Goal: Transaction & Acquisition: Purchase product/service

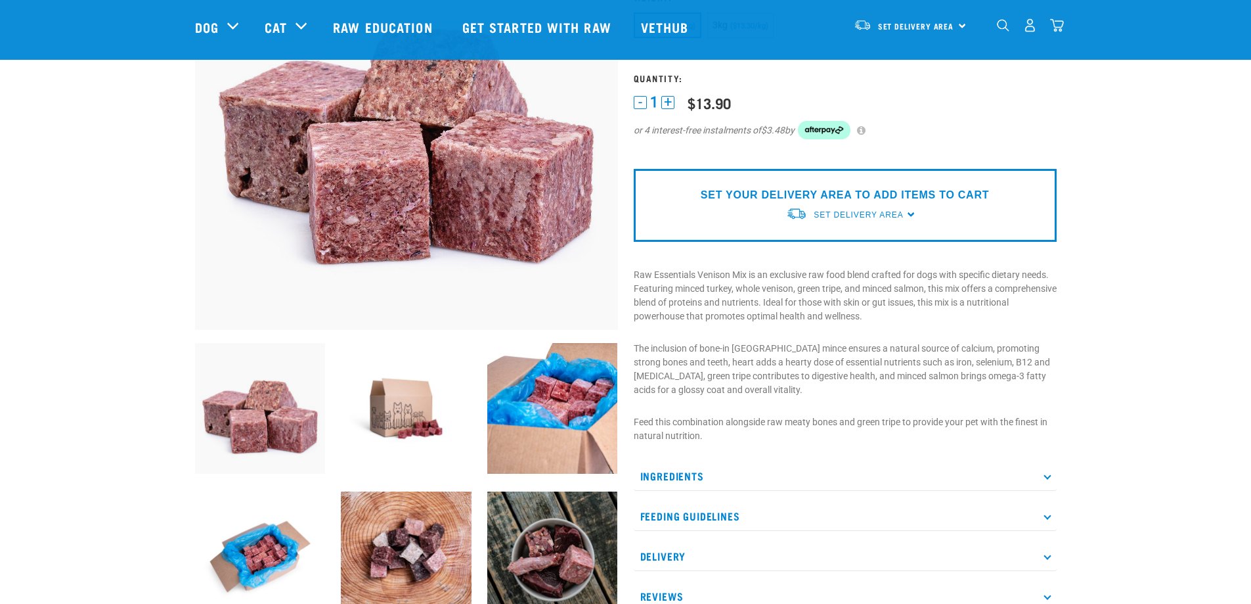
scroll to position [263, 0]
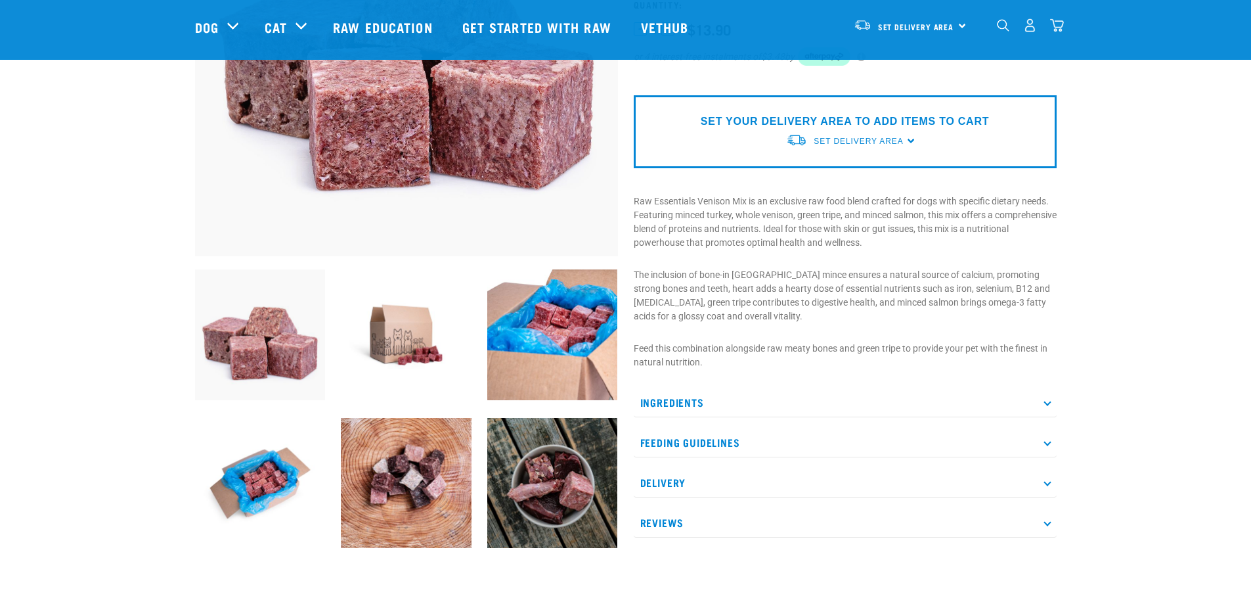
click at [764, 408] on p "Ingredients" at bounding box center [845, 403] width 423 height 30
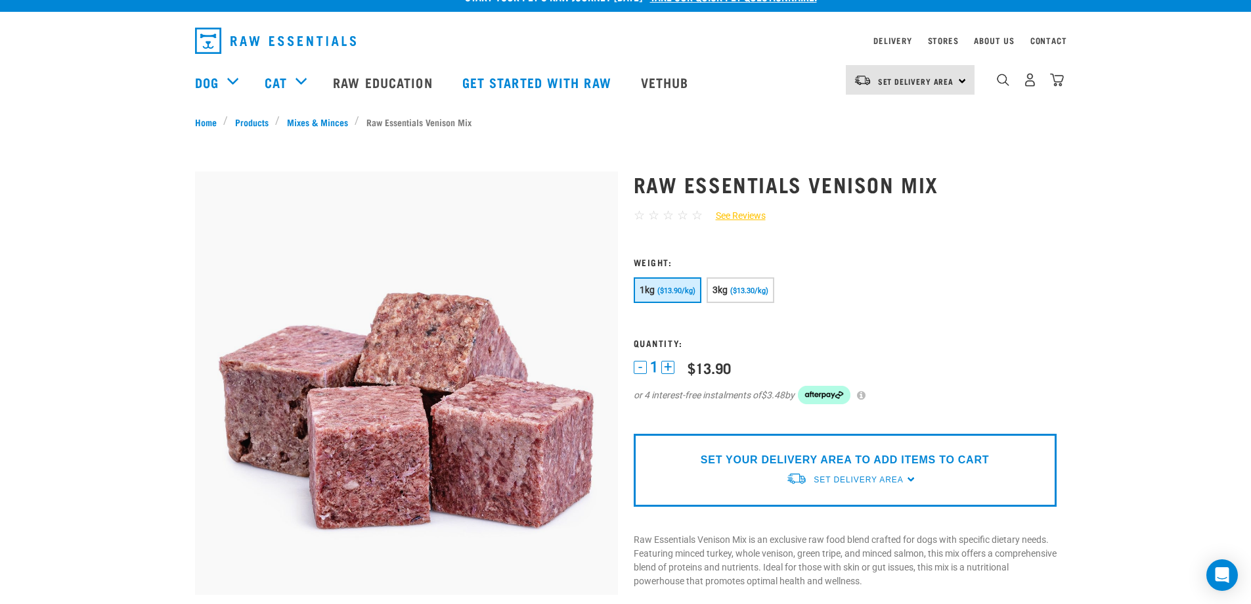
scroll to position [0, 0]
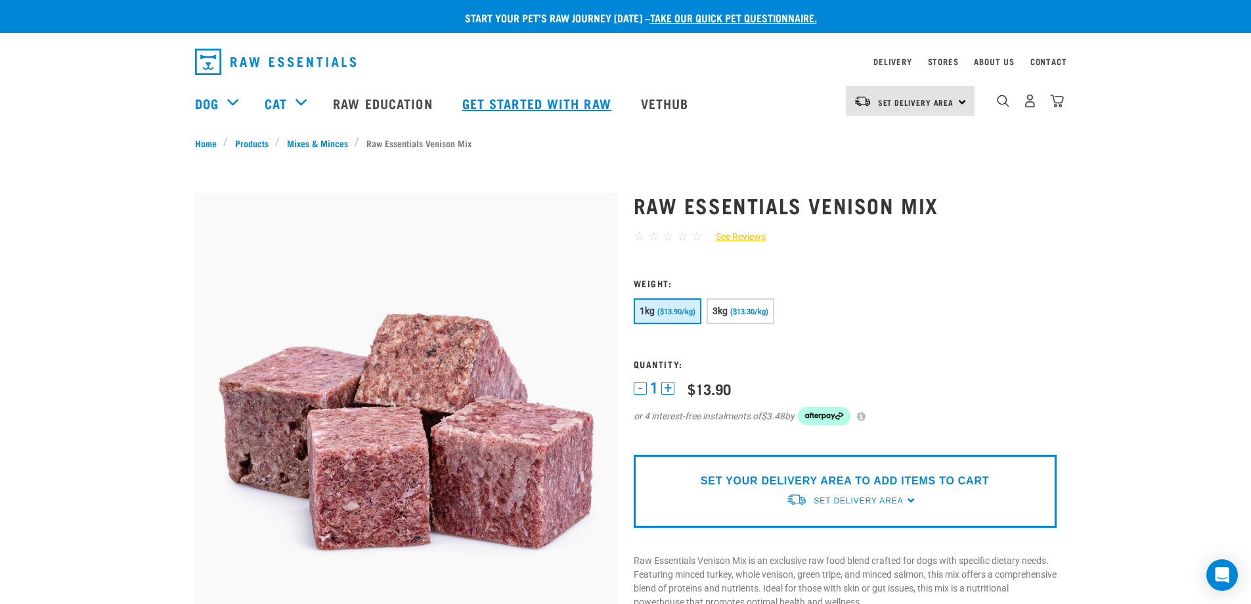
click at [511, 108] on link "Get started with Raw" at bounding box center [538, 103] width 179 height 53
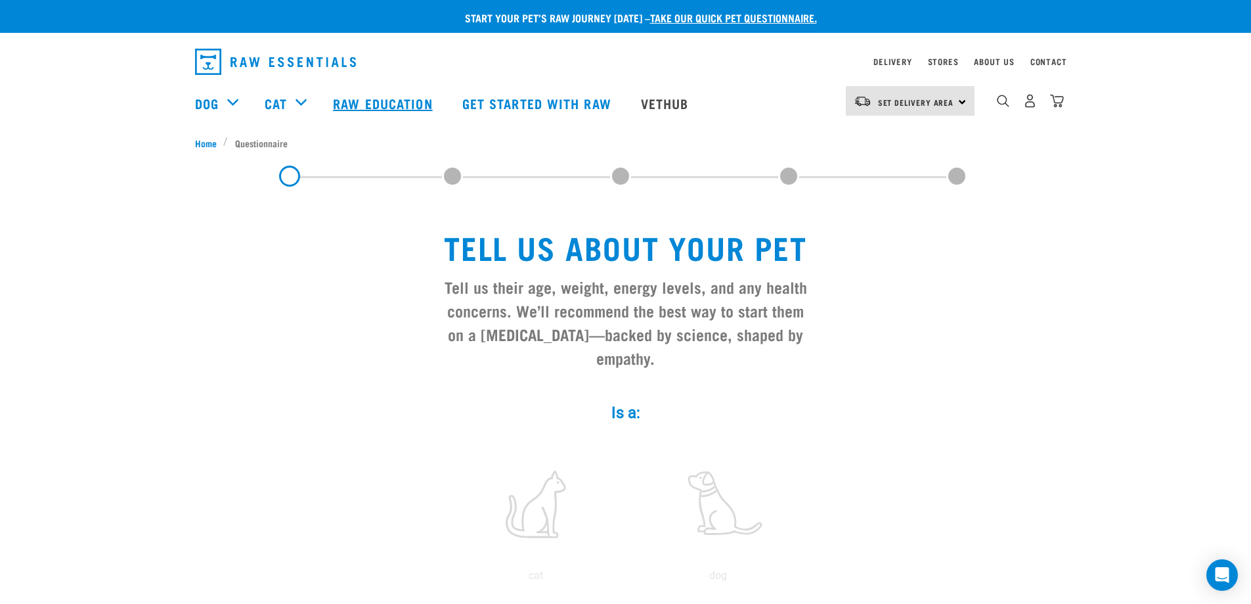
click at [374, 103] on link "Raw Education" at bounding box center [384, 103] width 129 height 53
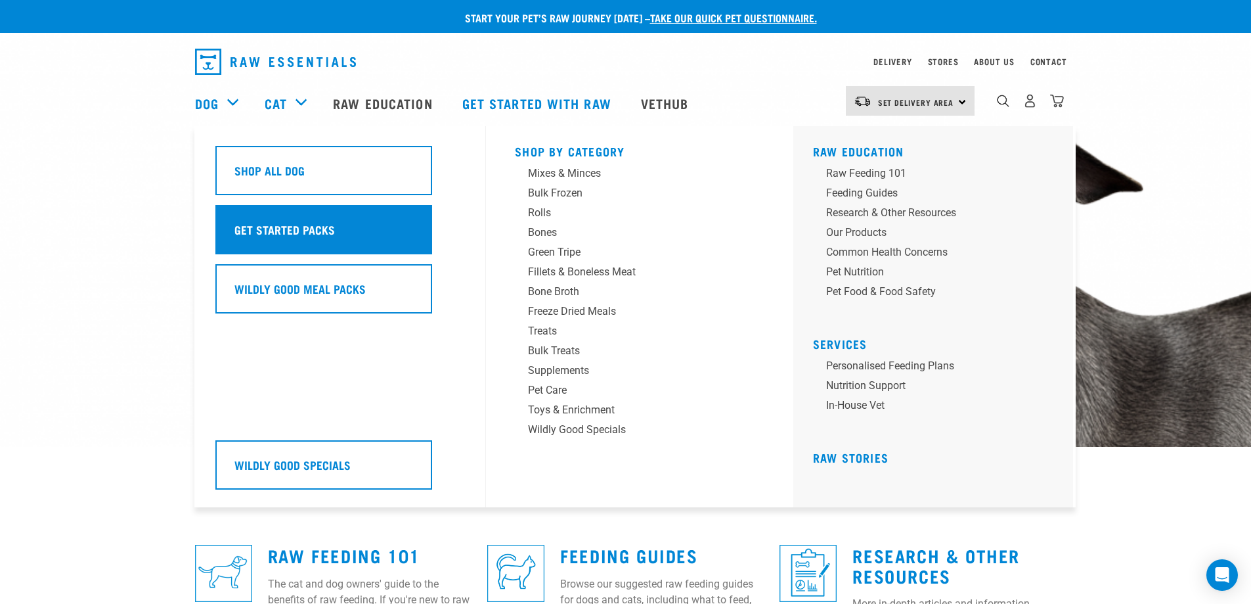
click at [270, 217] on div "Get Started Packs" at bounding box center [323, 229] width 217 height 49
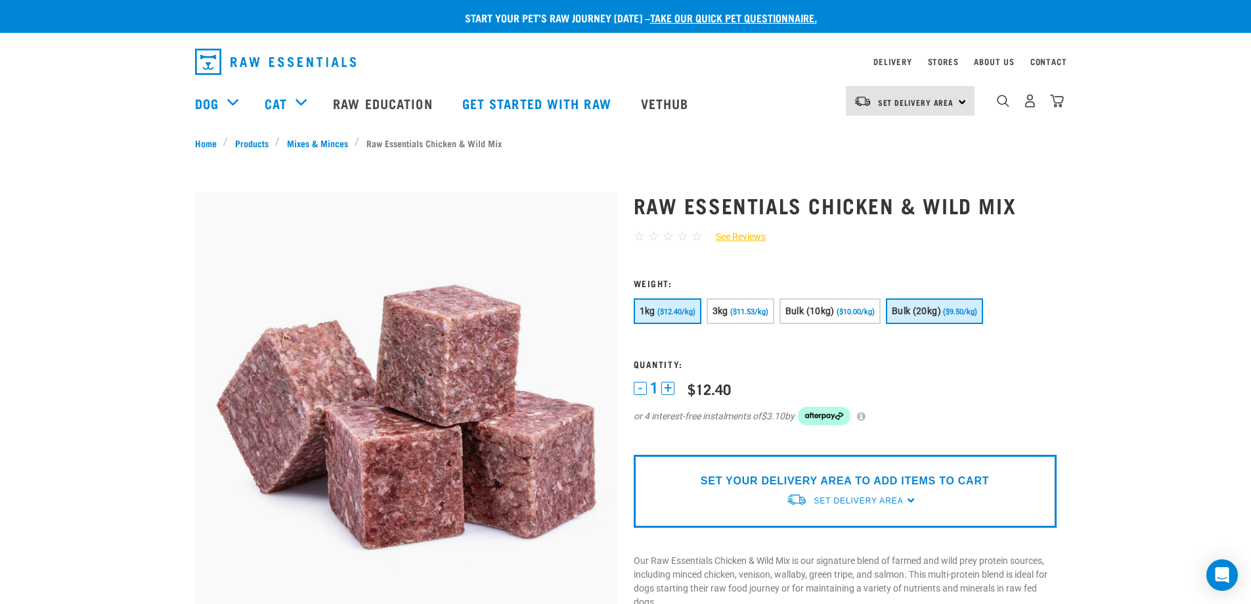
click at [938, 313] on span "Bulk (20kg)" at bounding box center [916, 310] width 49 height 11
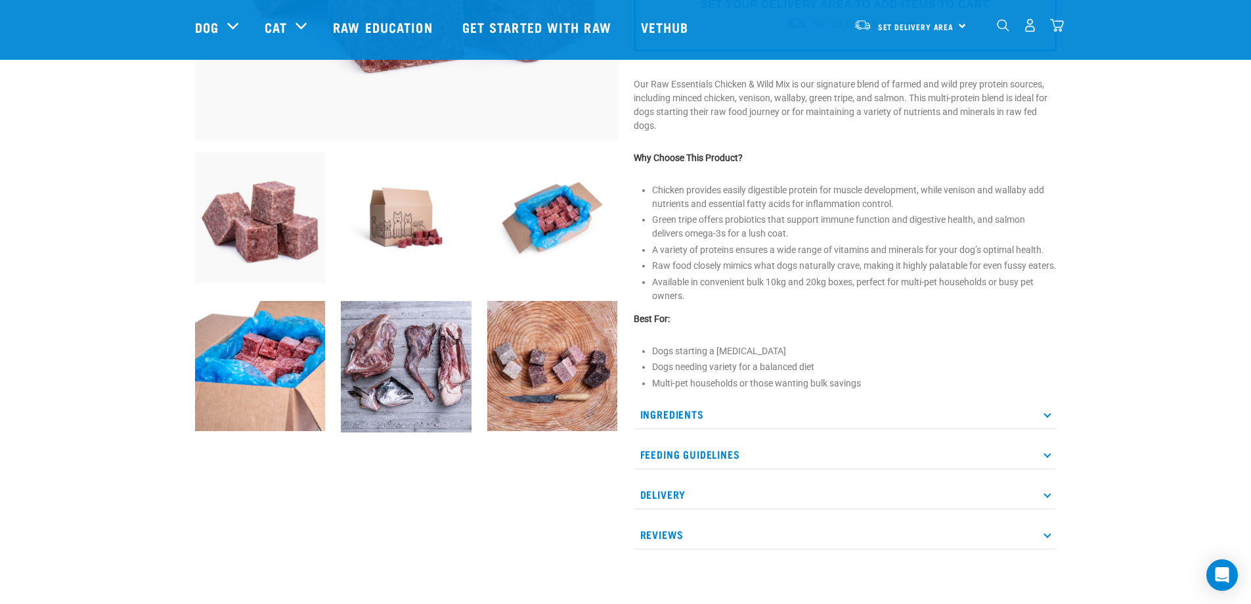
scroll to position [394, 0]
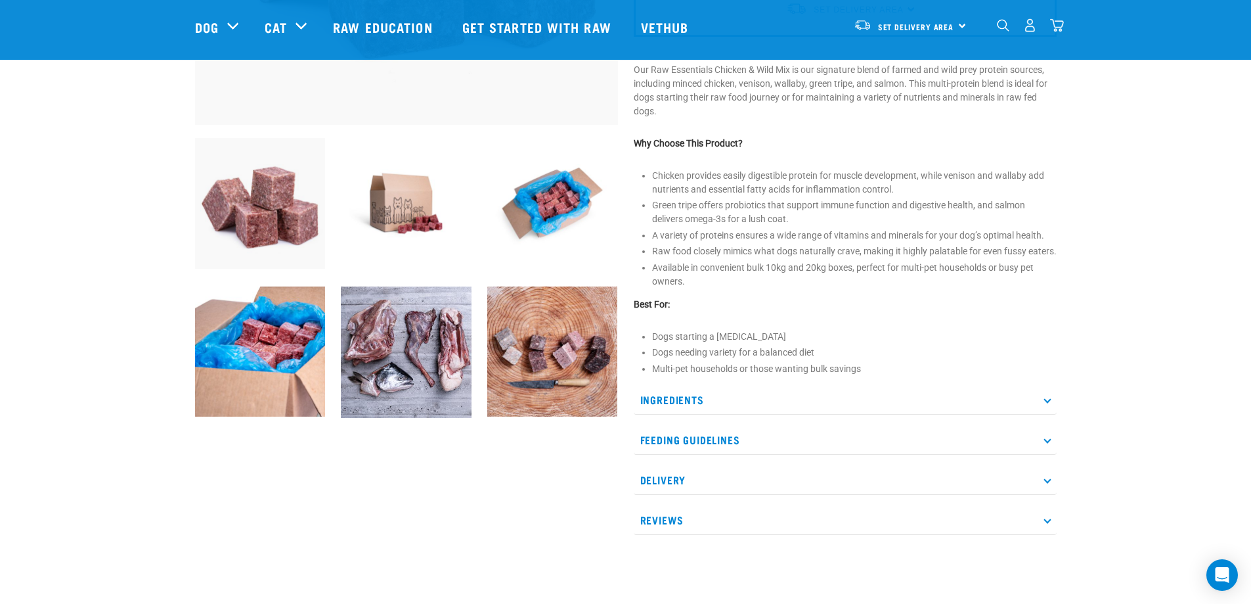
click at [688, 415] on p "Ingredients" at bounding box center [845, 400] width 423 height 30
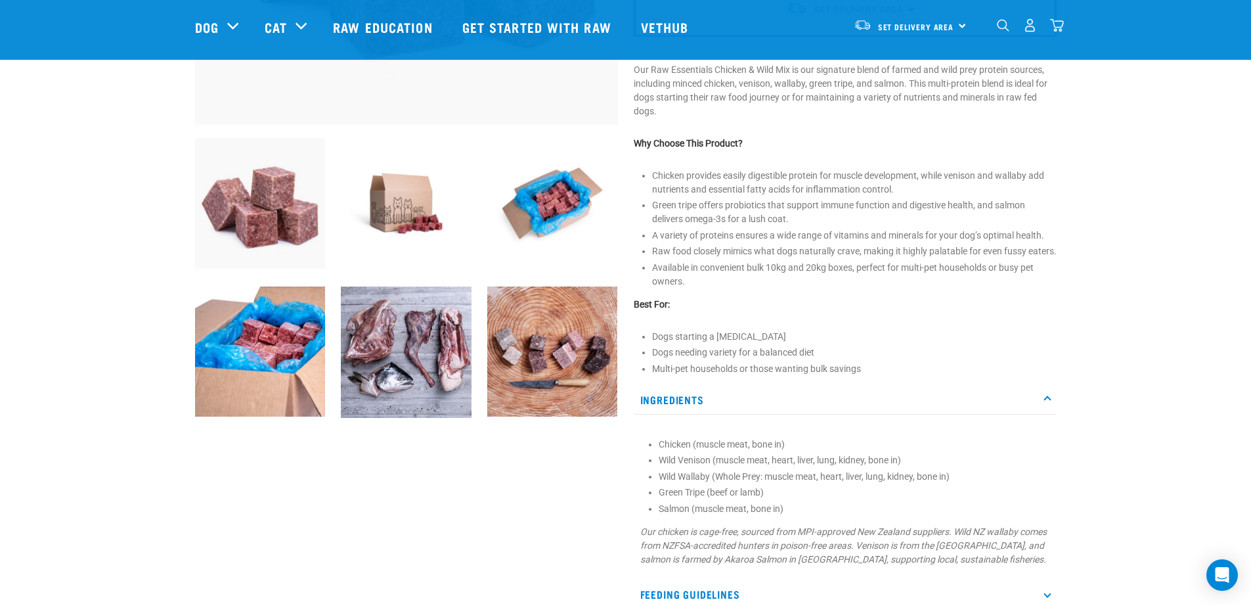
scroll to position [0, 0]
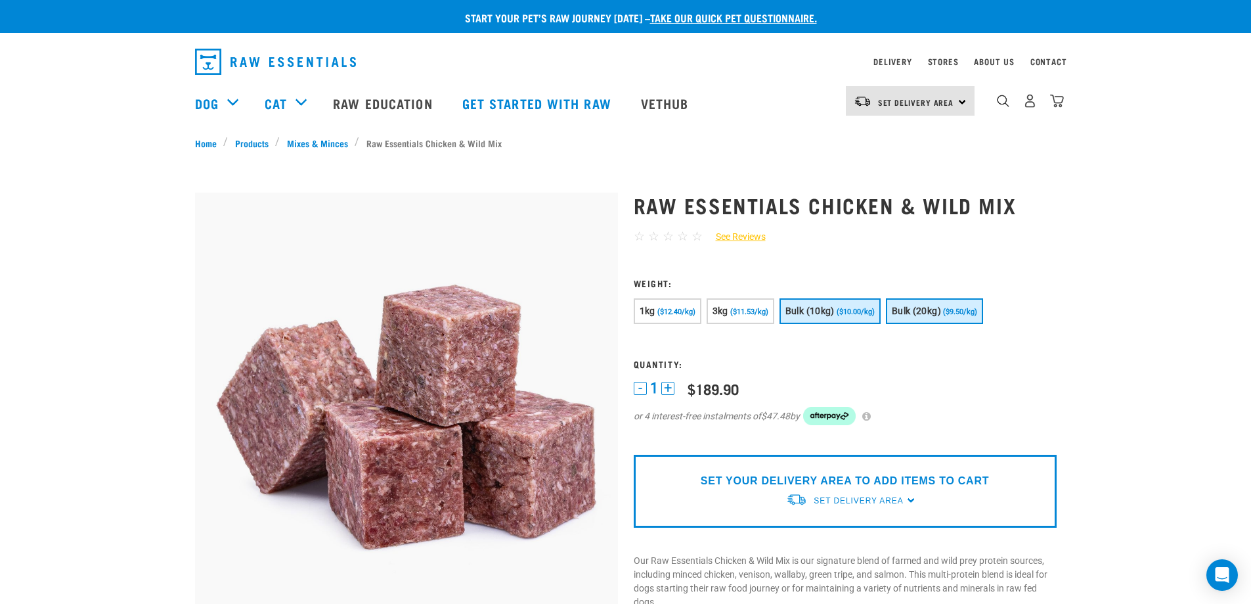
click at [844, 310] on span "($10.00/kg)" at bounding box center [856, 311] width 38 height 9
click at [914, 311] on span "Bulk (20kg)" at bounding box center [916, 310] width 49 height 11
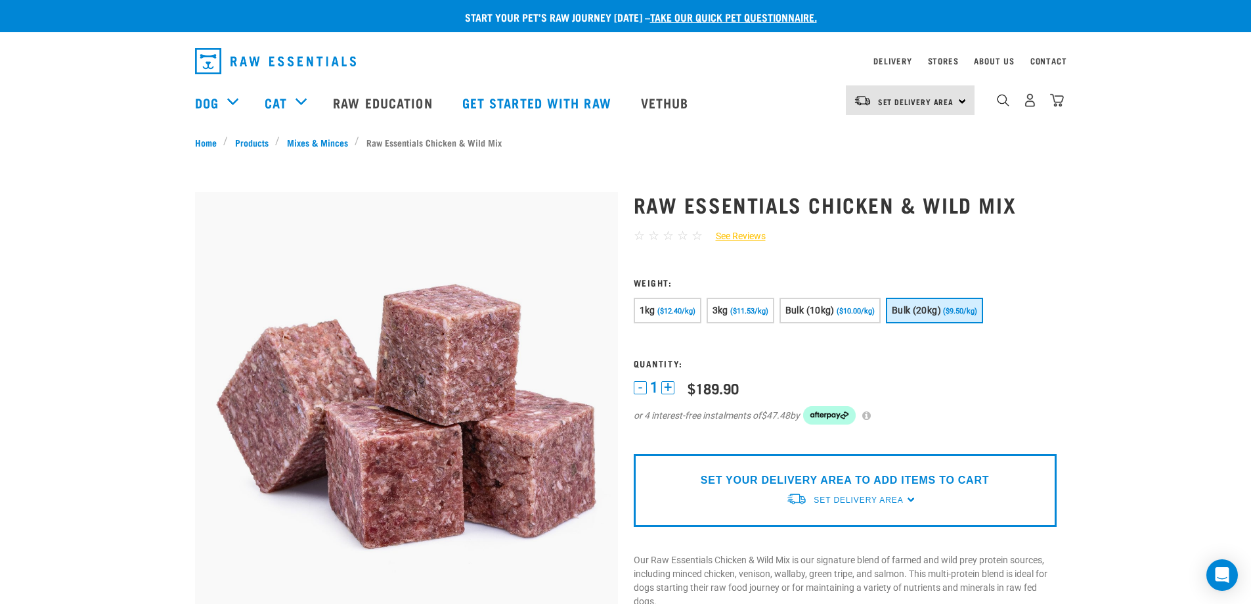
scroll to position [394, 0]
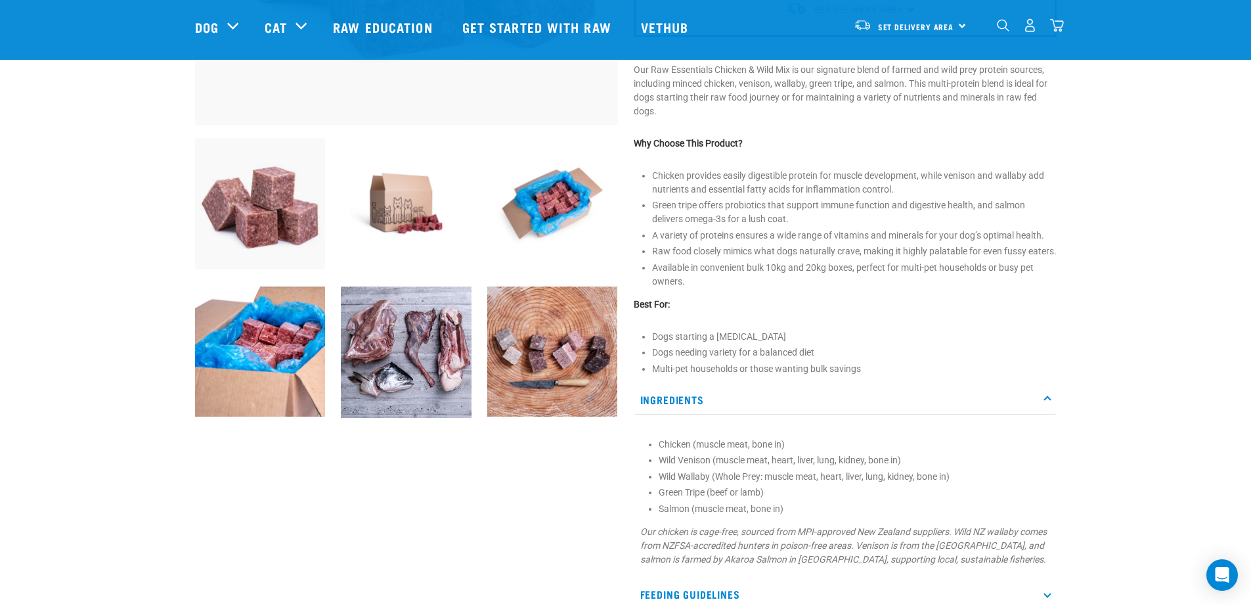
click at [568, 328] on img at bounding box center [552, 351] width 131 height 131
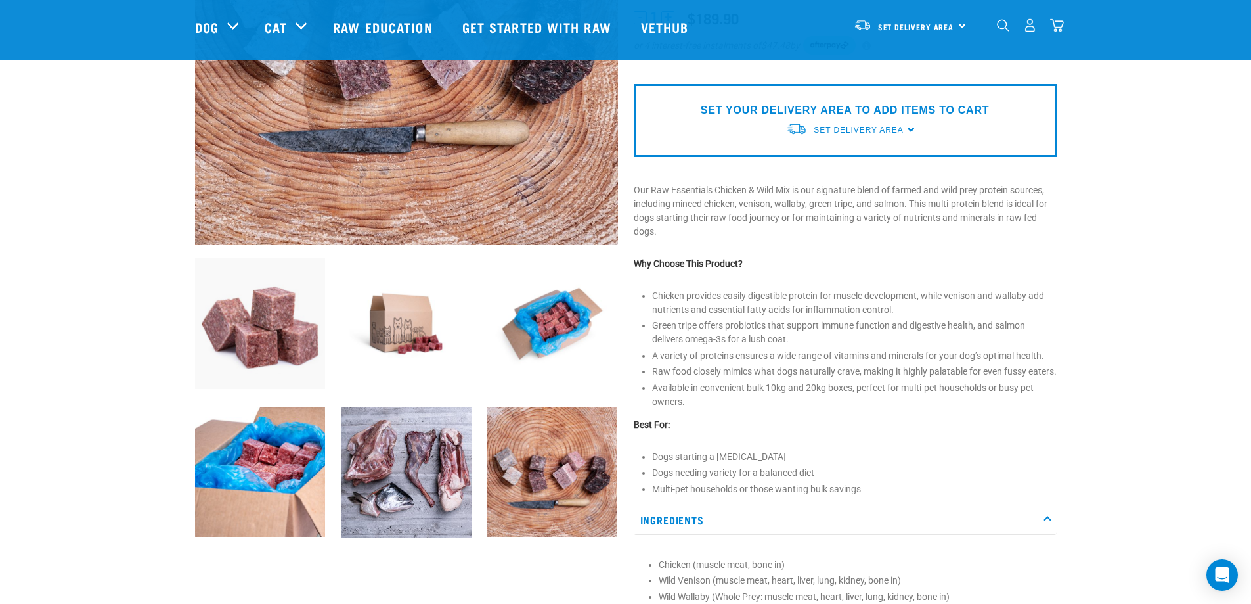
scroll to position [328, 0]
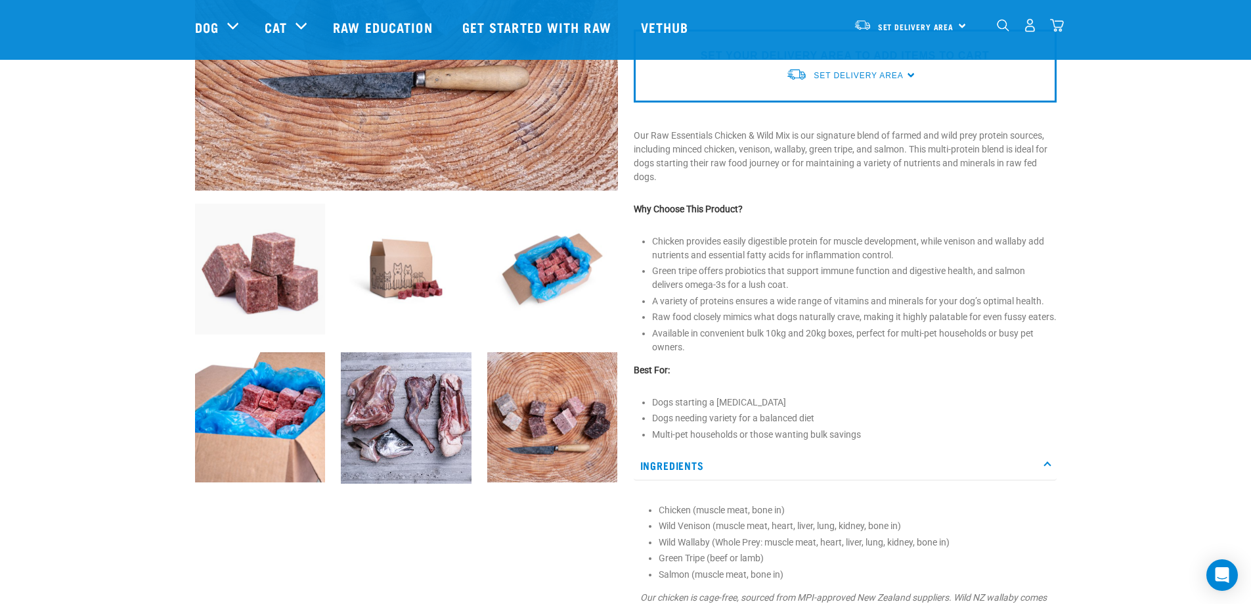
click at [292, 313] on img at bounding box center [260, 269] width 131 height 131
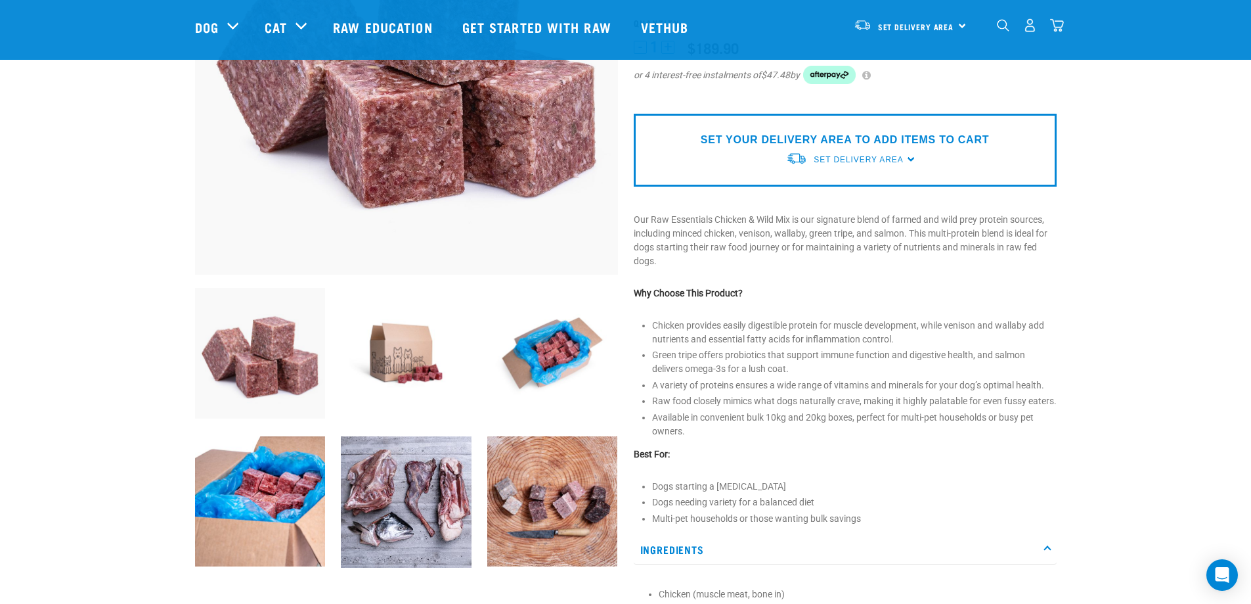
scroll to position [263, 0]
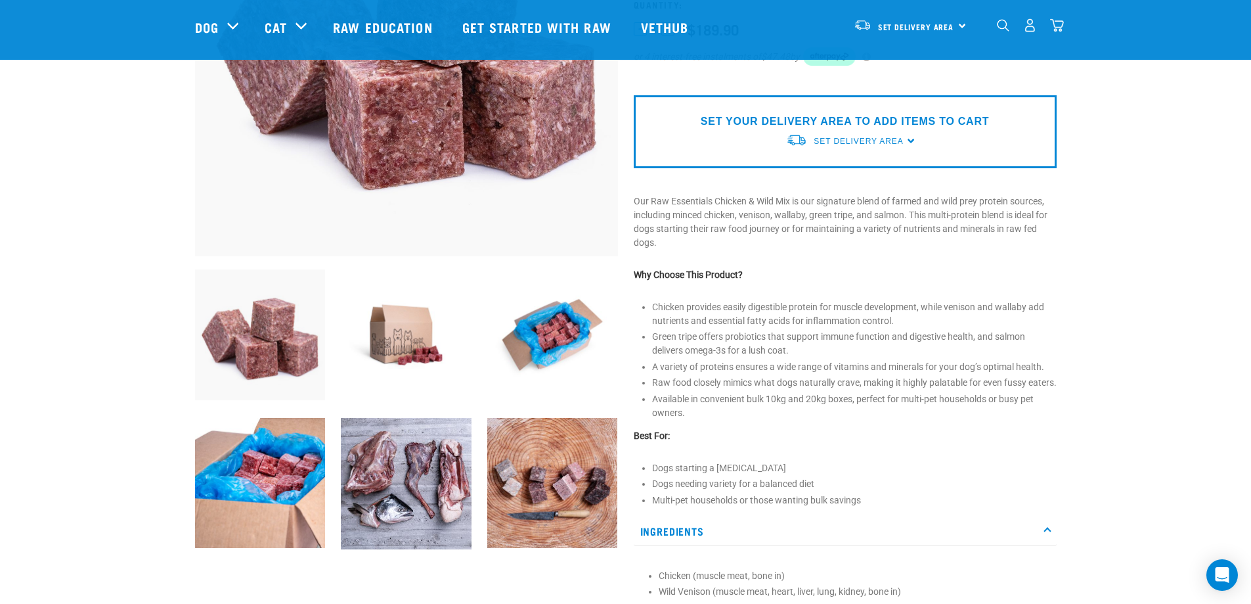
click at [372, 457] on img at bounding box center [406, 483] width 131 height 131
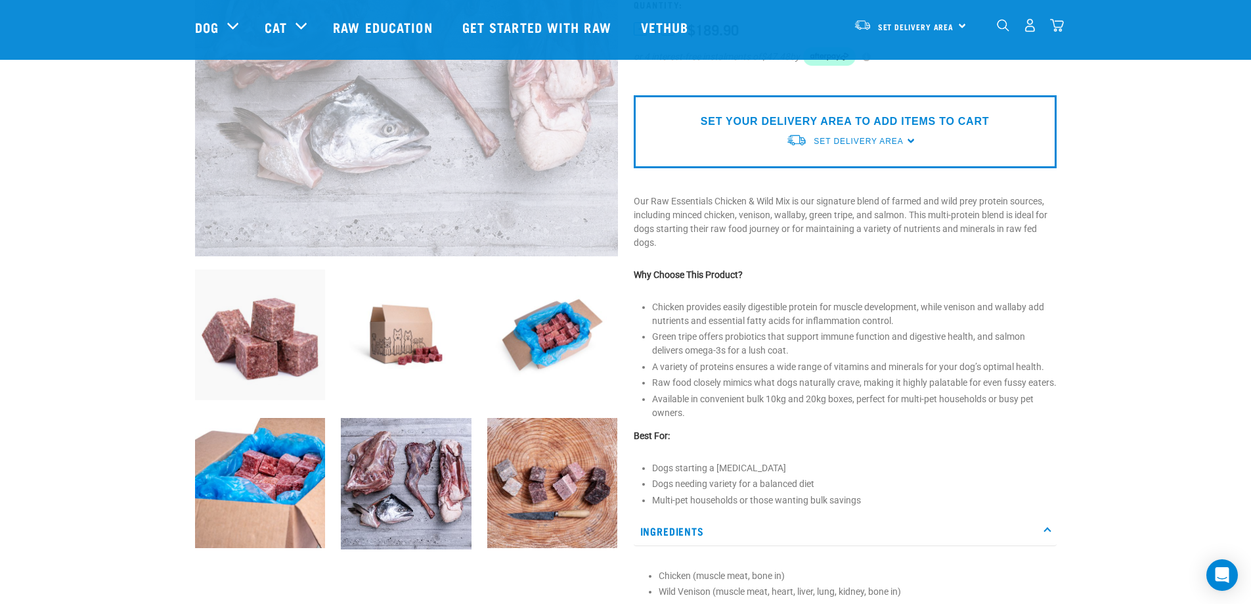
scroll to position [0, 0]
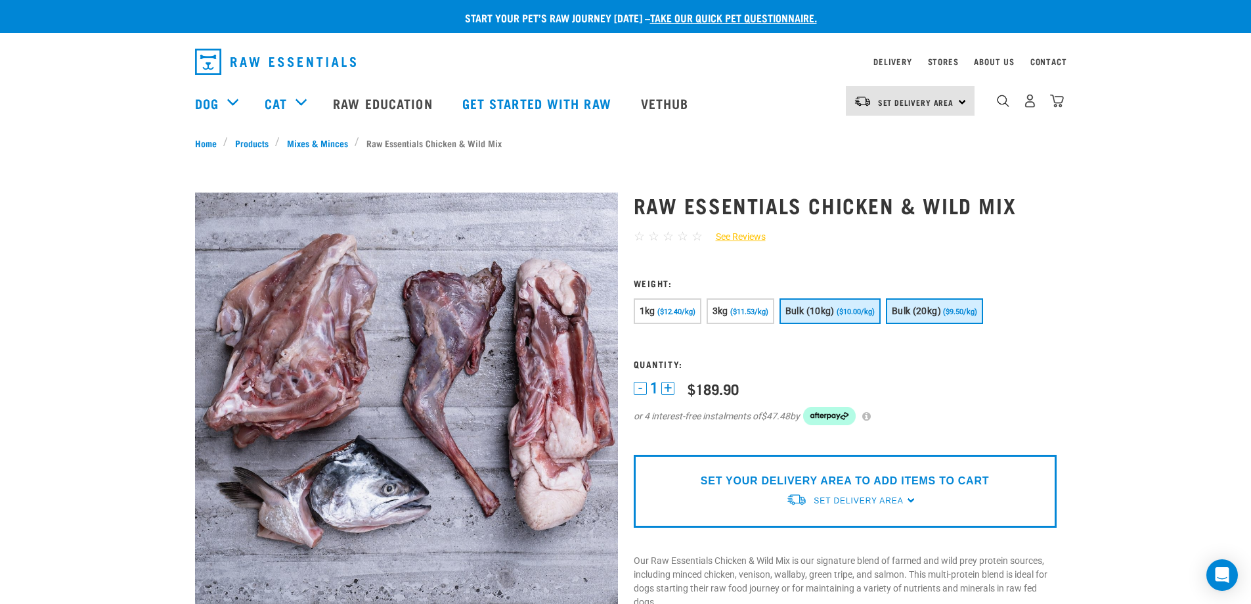
click at [817, 308] on span "Bulk (10kg)" at bounding box center [810, 310] width 49 height 11
click at [914, 305] on button "Bulk (20kg) ($9.50/kg)" at bounding box center [934, 311] width 97 height 26
